Goal: Task Accomplishment & Management: Manage account settings

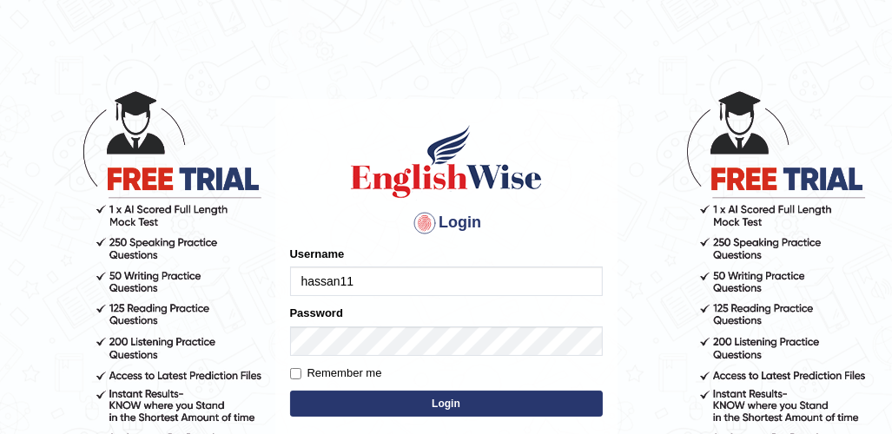
click at [462, 407] on button "Login" at bounding box center [446, 404] width 313 height 26
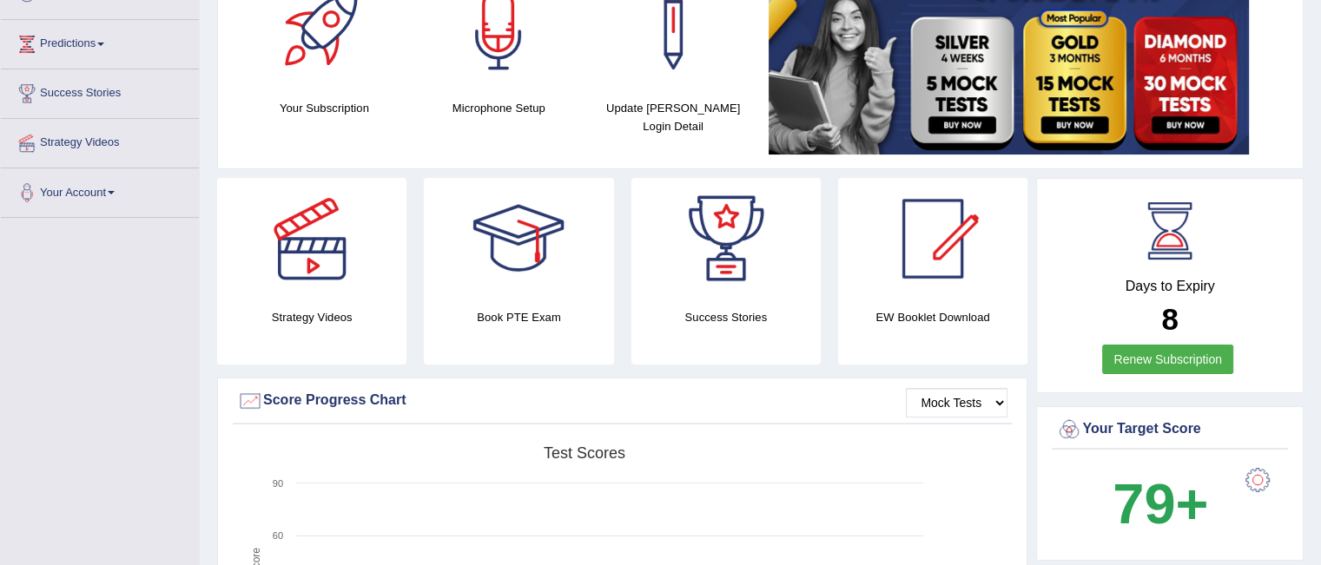
scroll to position [269, 0]
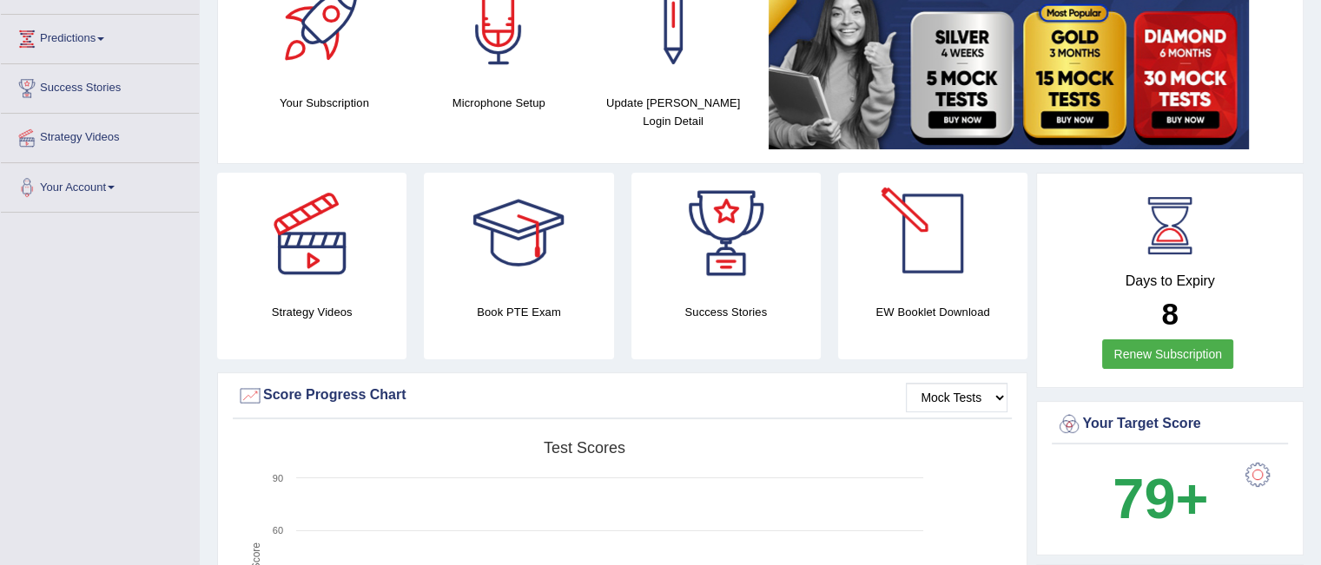
click at [891, 237] on div at bounding box center [933, 234] width 122 height 122
click at [891, 235] on div at bounding box center [933, 234] width 122 height 122
click at [891, 259] on div at bounding box center [933, 234] width 122 height 122
